Goal: Information Seeking & Learning: Check status

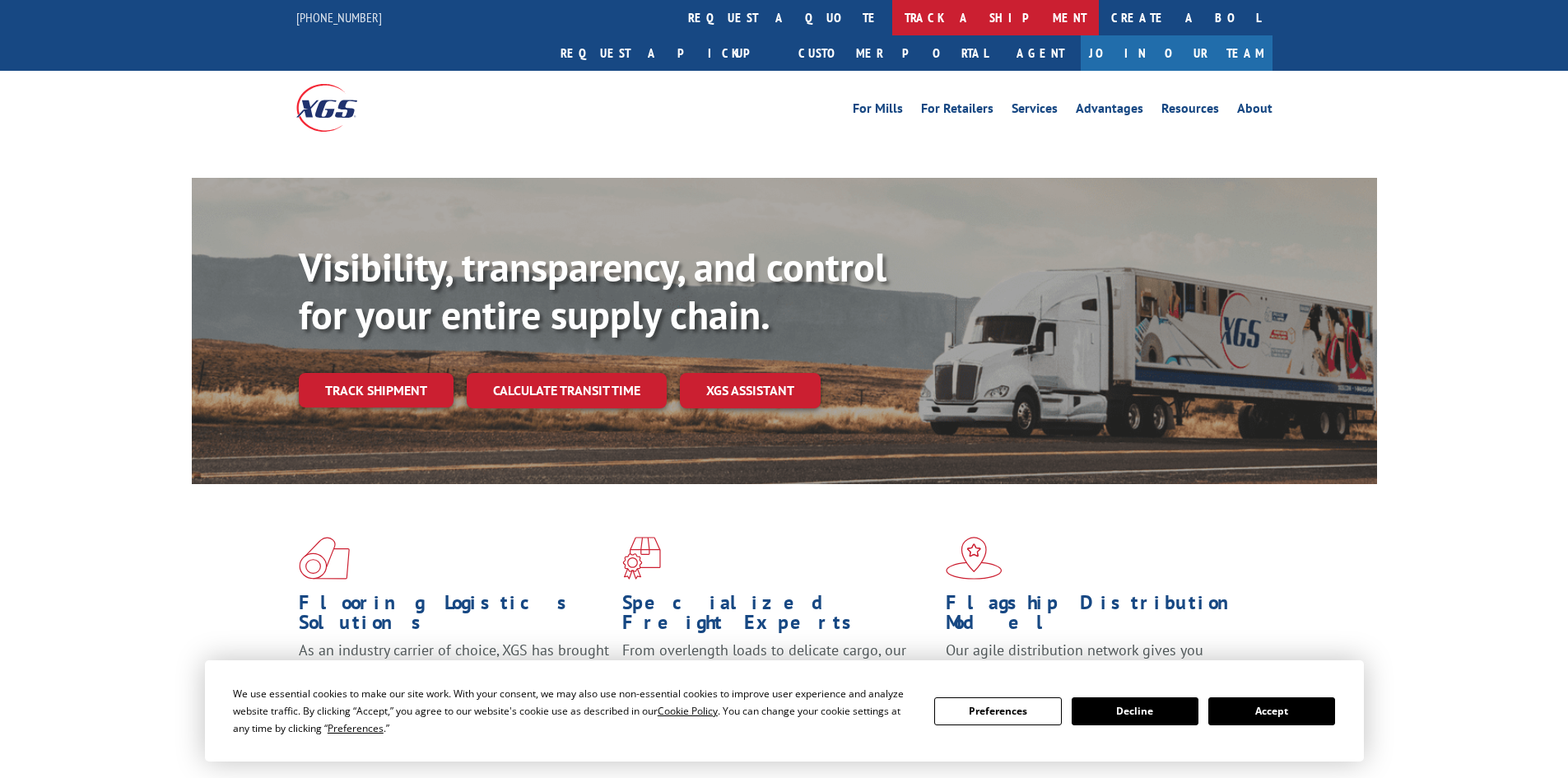
click at [892, 13] on link "track a shipment" at bounding box center [995, 17] width 207 height 35
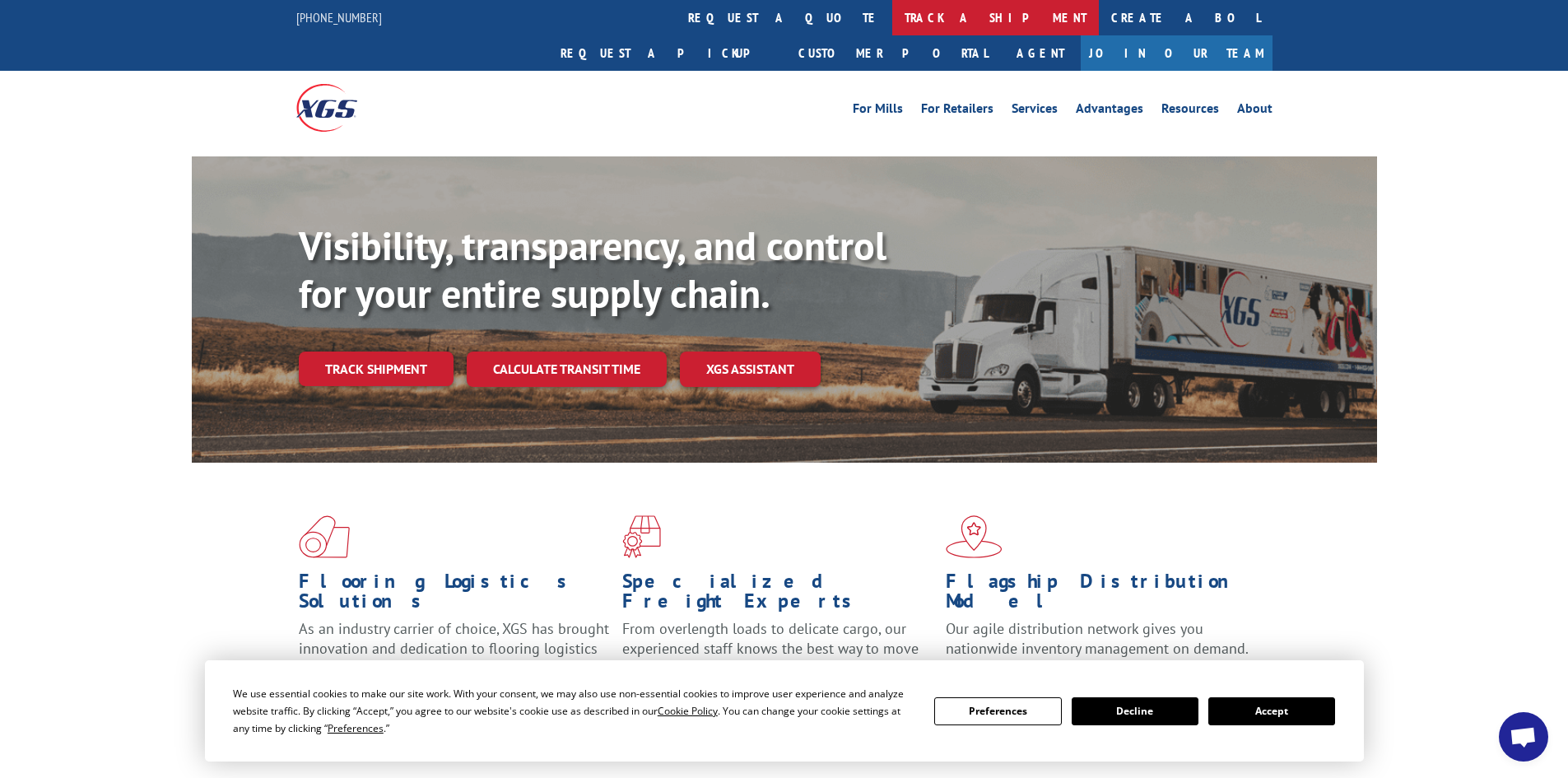
click at [892, 16] on link "track a shipment" at bounding box center [995, 17] width 207 height 35
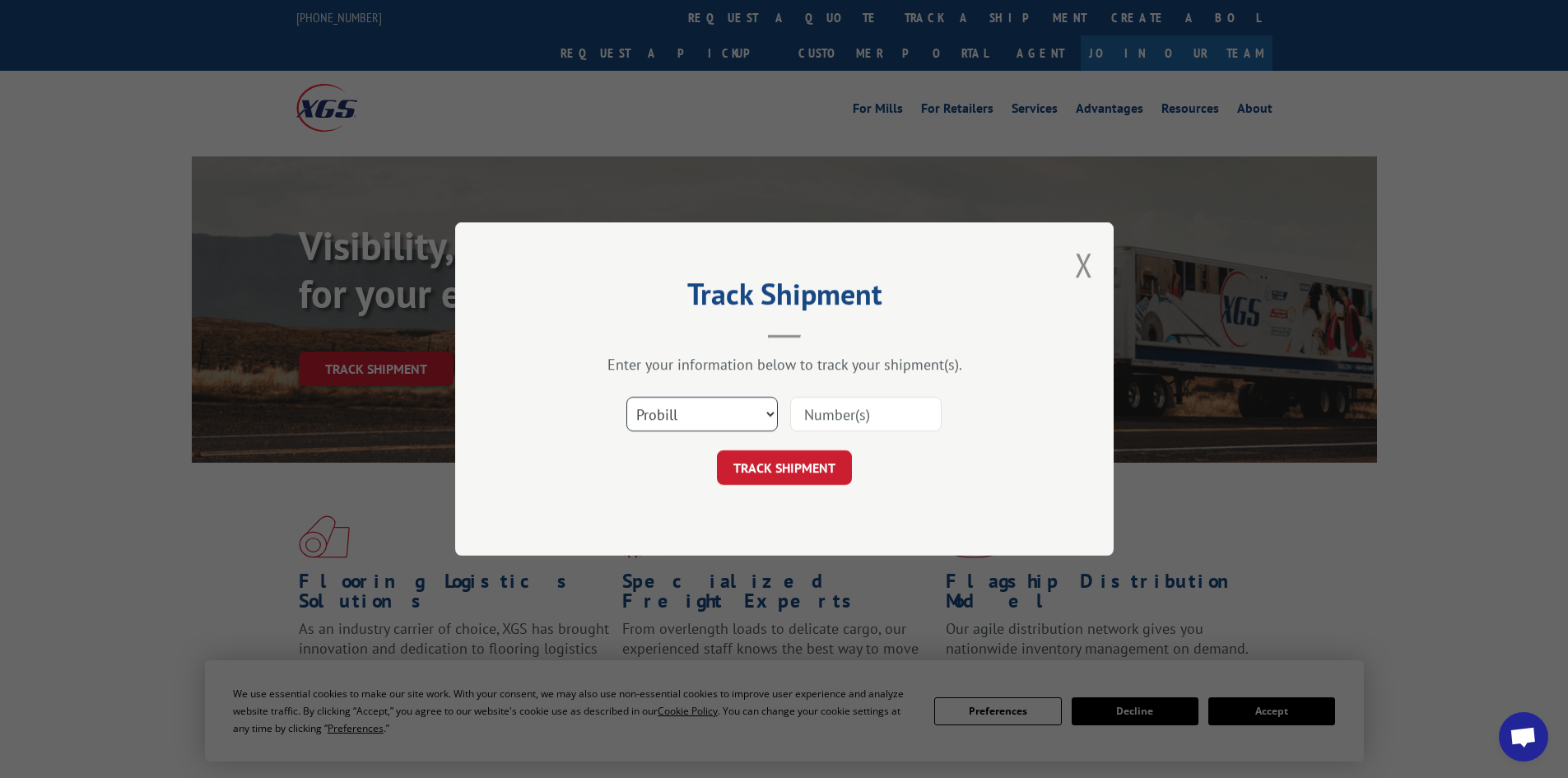
click at [773, 412] on select "Select category... Probill BOL PO" at bounding box center [702, 414] width 151 height 34
select select "bol"
click at [626, 397] on select "Select category... Probill BOL PO" at bounding box center [702, 414] width 151 height 34
paste input "- 5590540 P"
click at [813, 411] on input "- 5590540 P" at bounding box center [866, 414] width 151 height 34
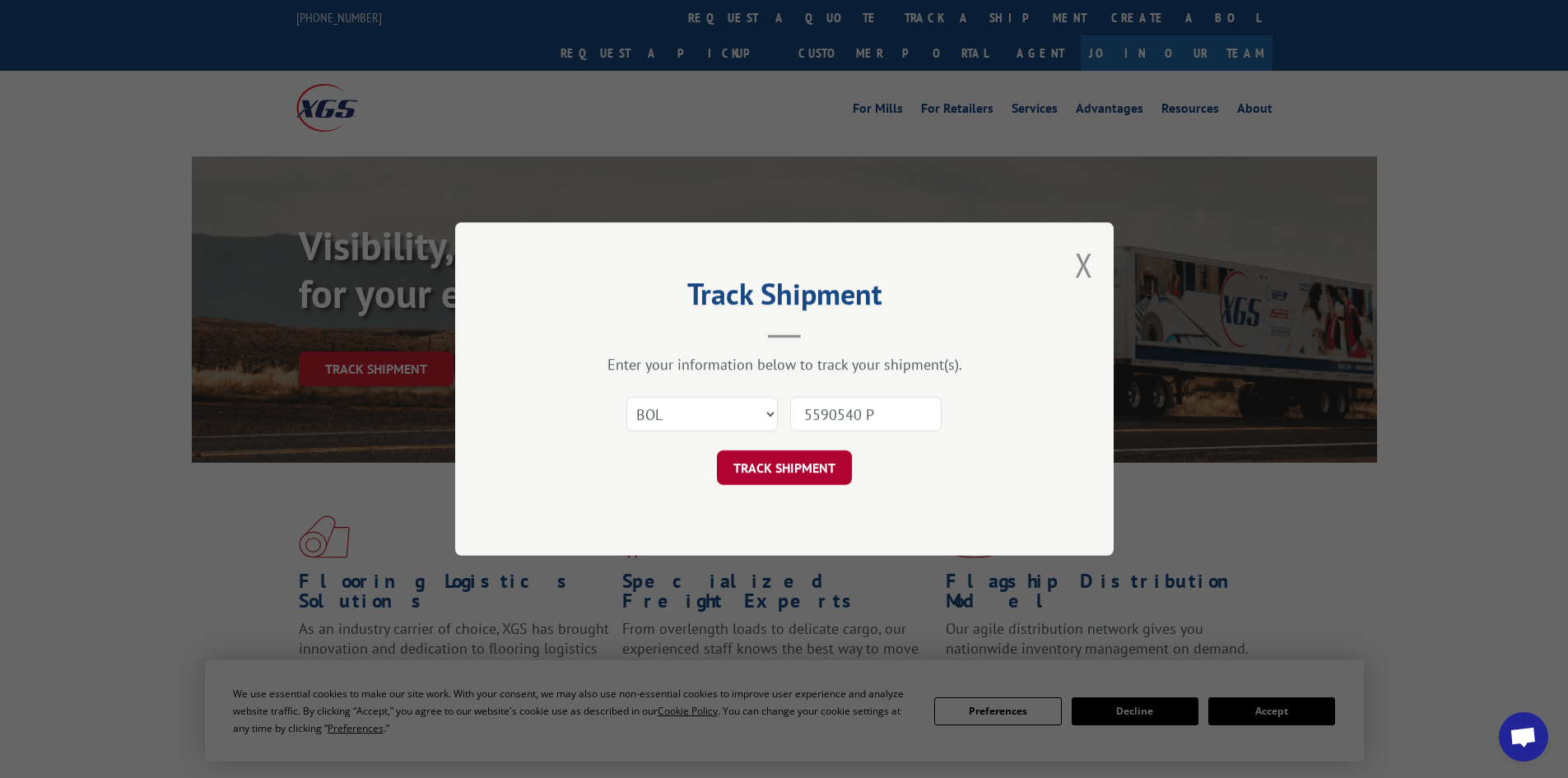
type input "5590540 P"
click at [800, 463] on button "TRACK SHIPMENT" at bounding box center [784, 467] width 135 height 34
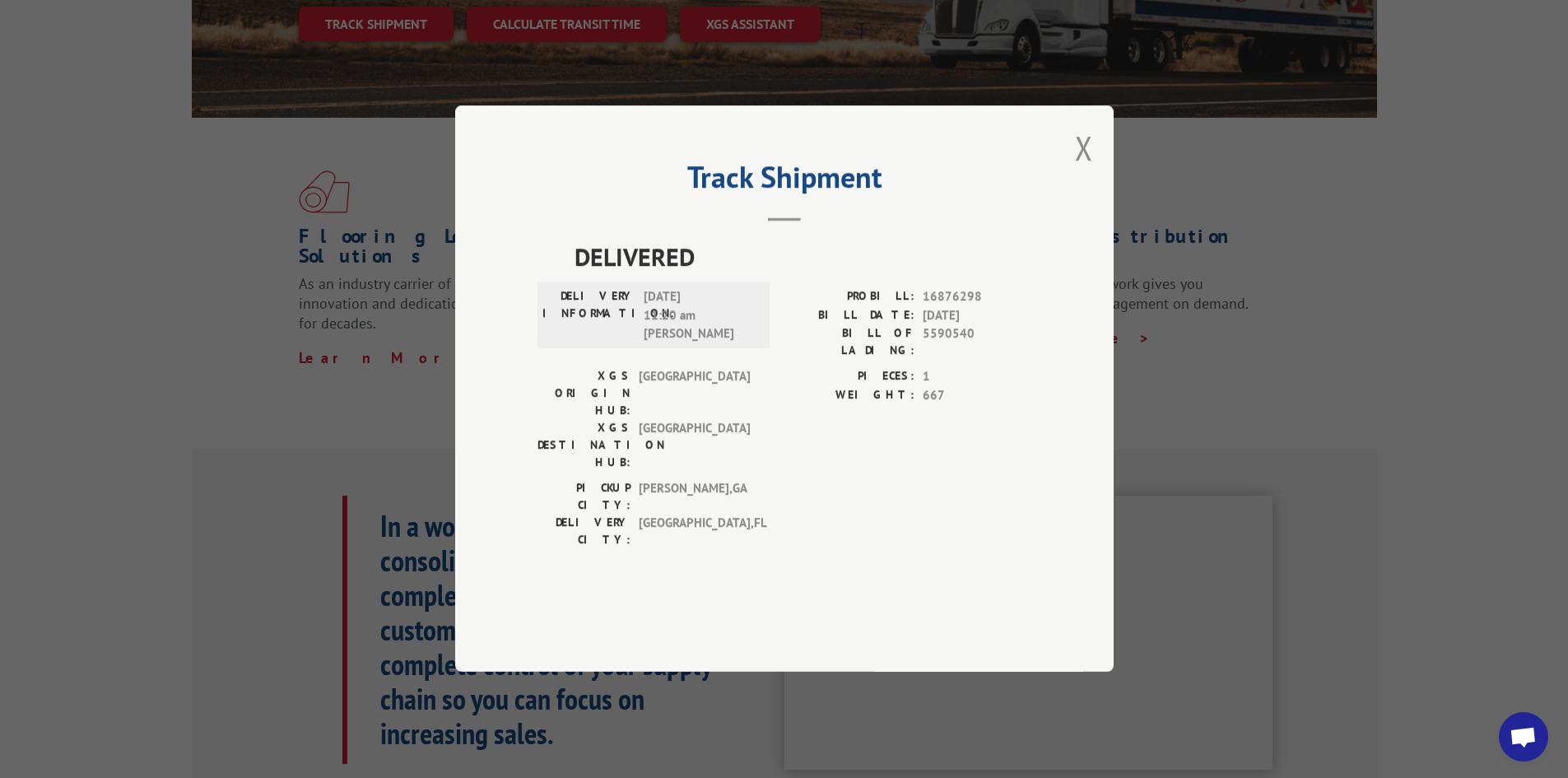
scroll to position [247, 0]
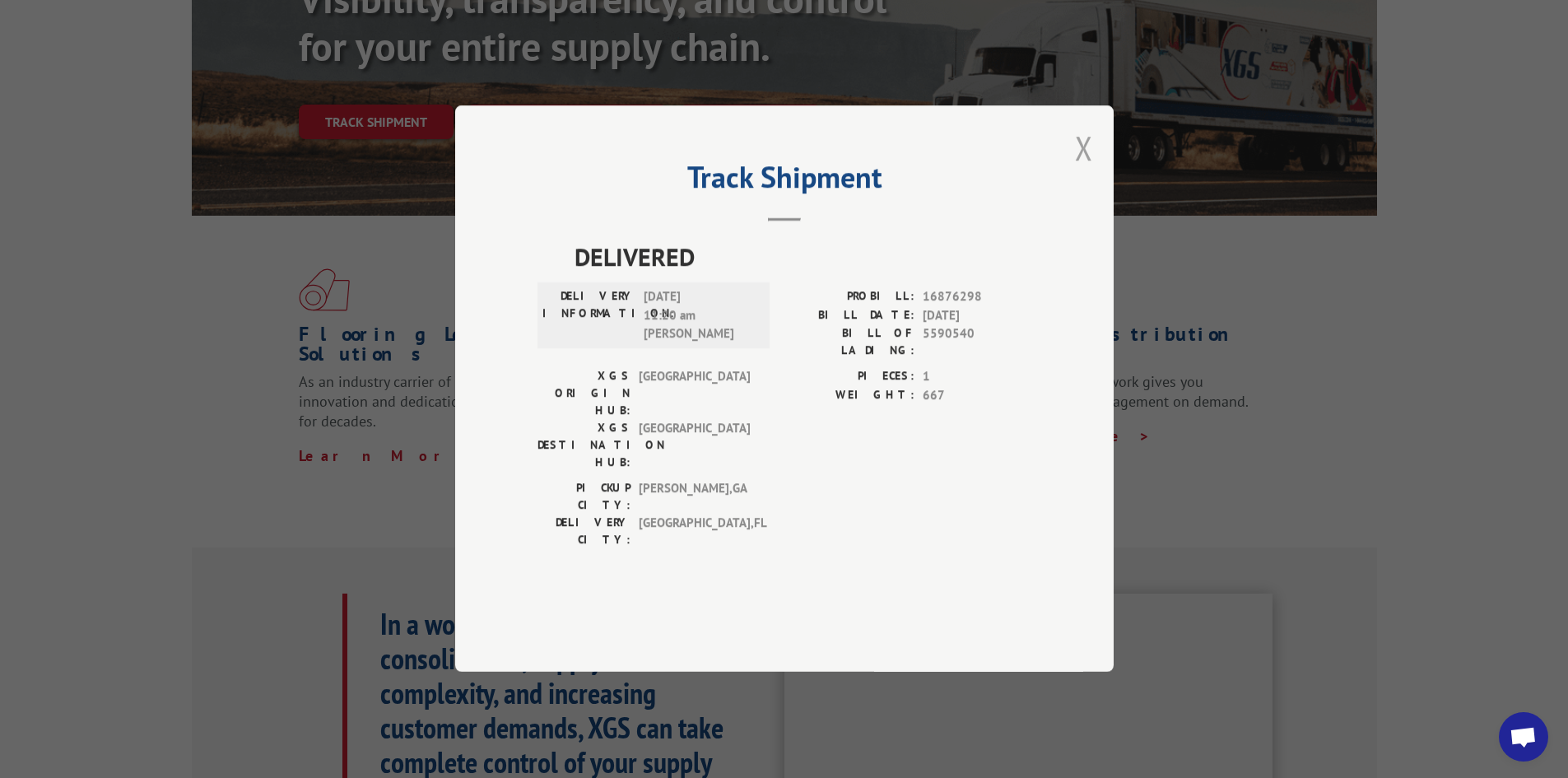
click at [1084, 169] on button "Close modal" at bounding box center [1083, 148] width 18 height 44
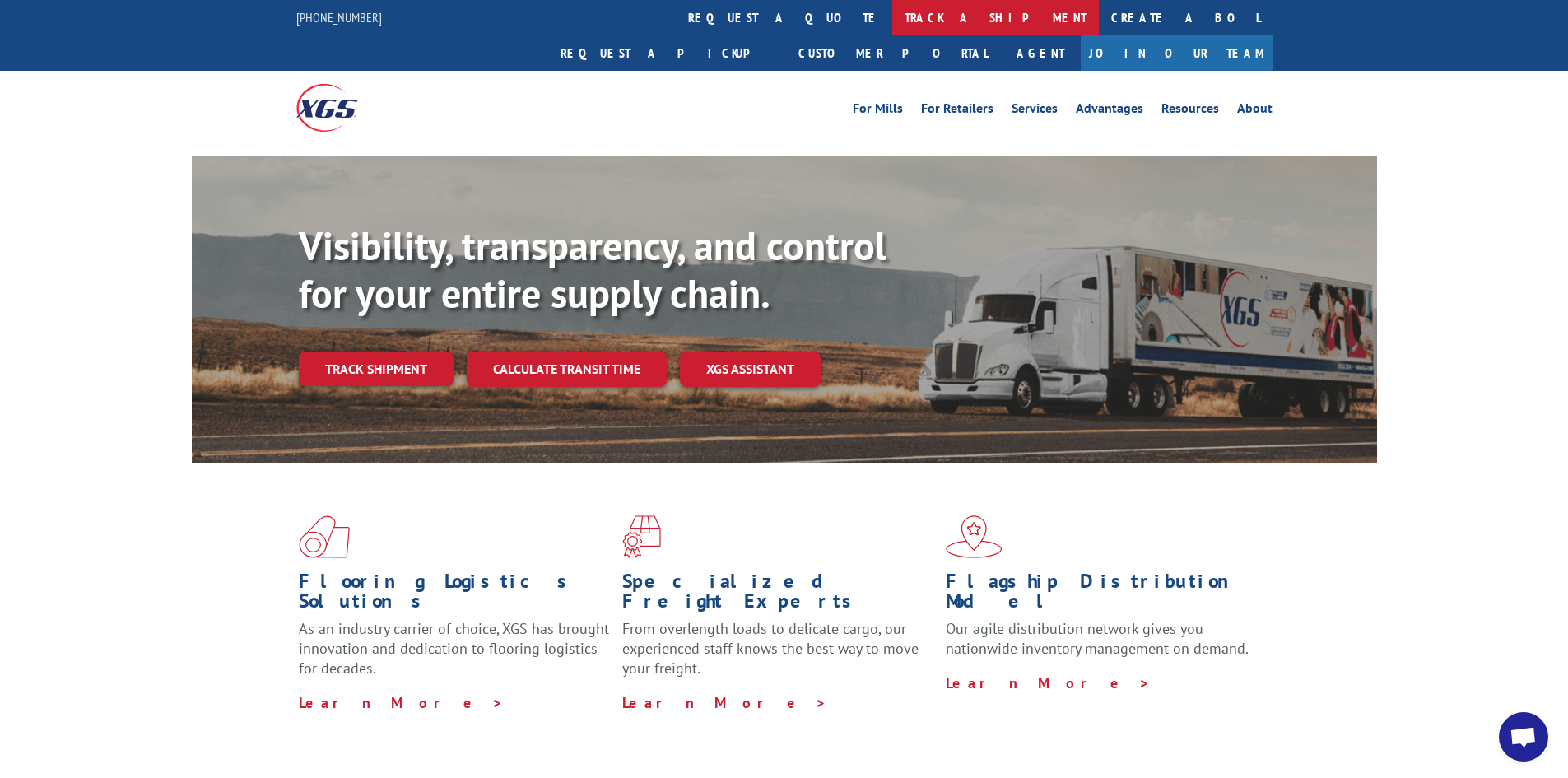
click at [892, 14] on link "track a shipment" at bounding box center [995, 17] width 207 height 35
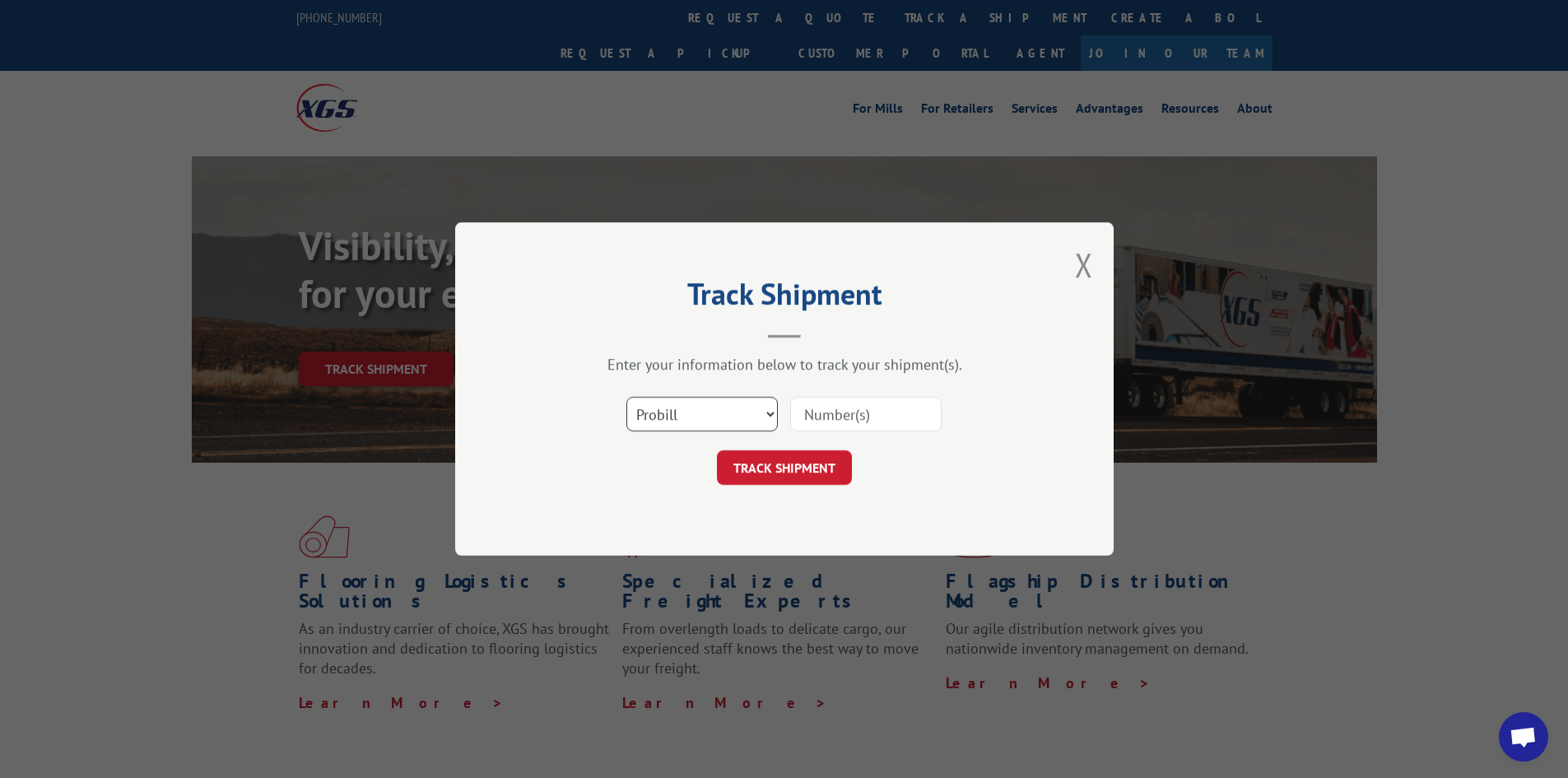
click at [769, 419] on select "Select category... Probill BOL PO" at bounding box center [702, 414] width 151 height 34
select select "bol"
click at [626, 397] on select "Select category... Probill BOL PO" at bounding box center [702, 414] width 151 height 34
paste input "- 5590540 P"
click at [816, 414] on input "- 5590540 P" at bounding box center [866, 414] width 151 height 34
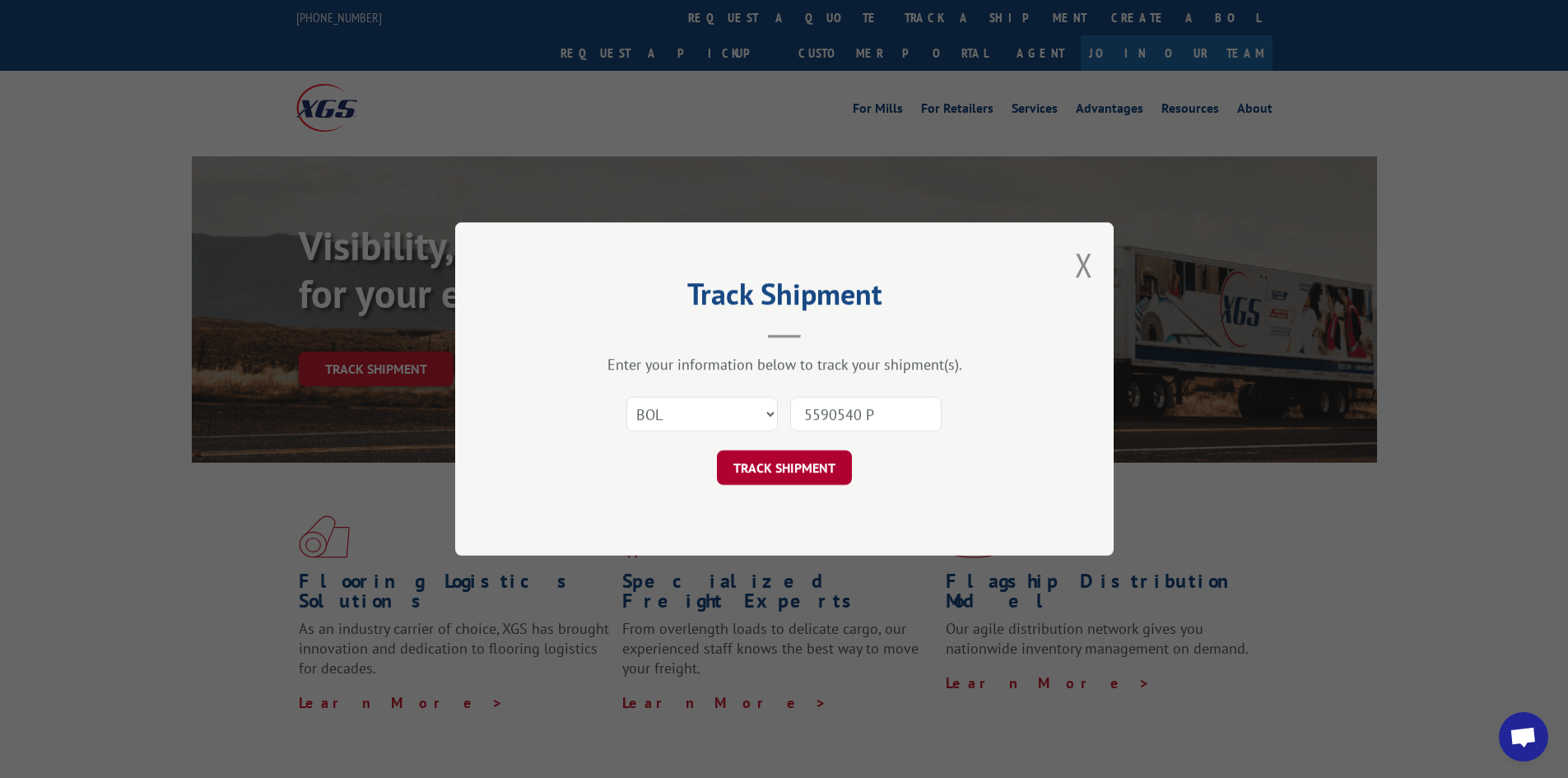
type input "5590540 P"
click at [792, 466] on button "TRACK SHIPMENT" at bounding box center [784, 467] width 135 height 34
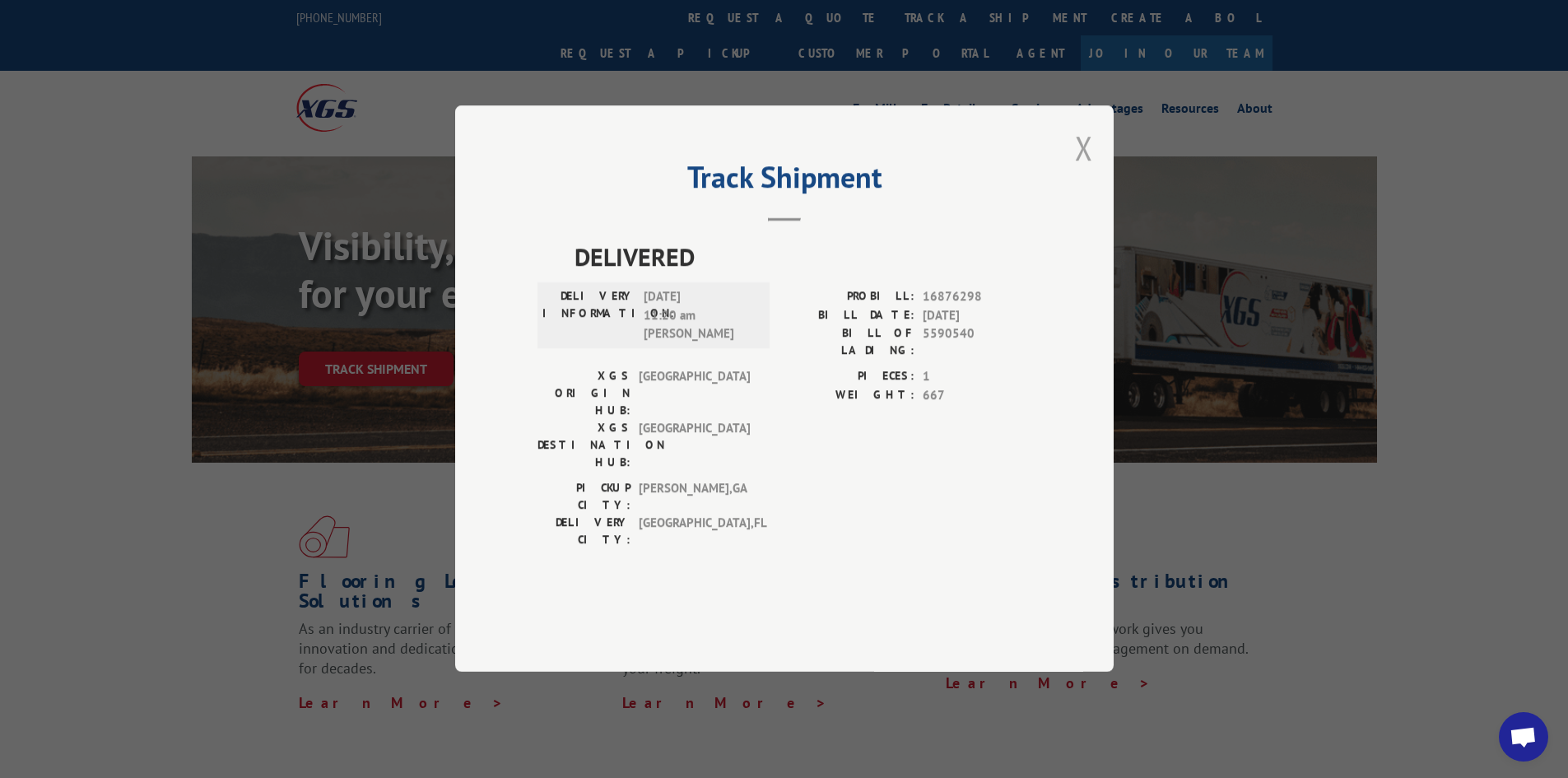
click at [1086, 169] on button "Close modal" at bounding box center [1083, 148] width 18 height 44
